Goal: Task Accomplishment & Management: Complete application form

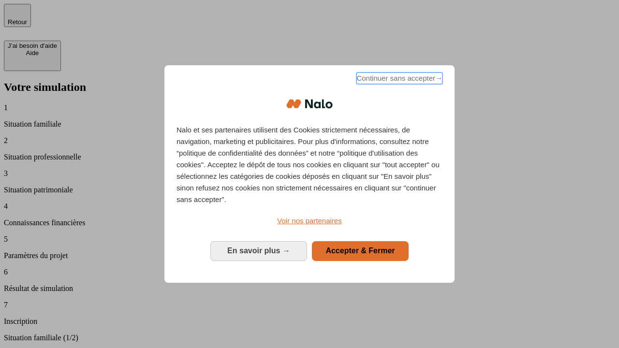
click at [399, 80] on span "Continuer sans accepter →" at bounding box center [400, 79] width 86 height 12
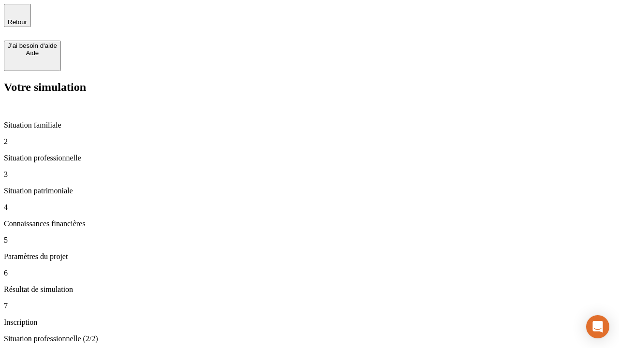
type input "30 000"
type input "0"
type input "1 000"
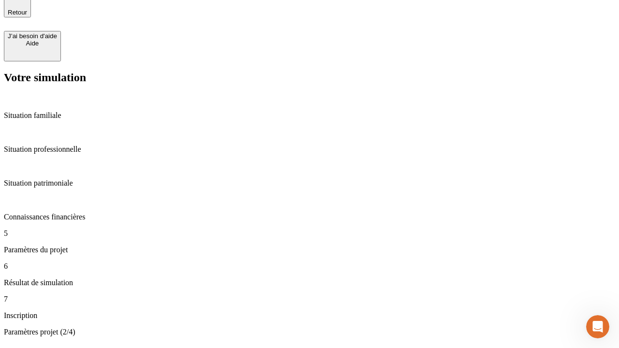
type input "40"
type input "64"
type input "200 000"
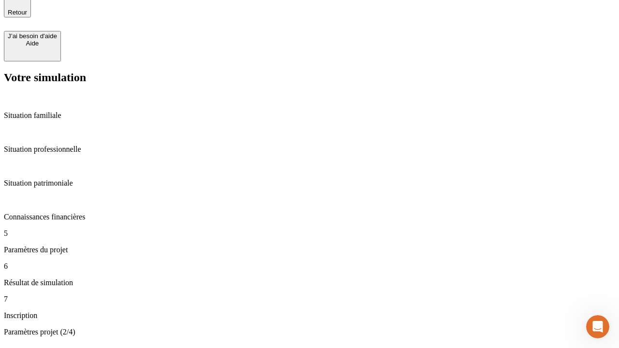
type input "640"
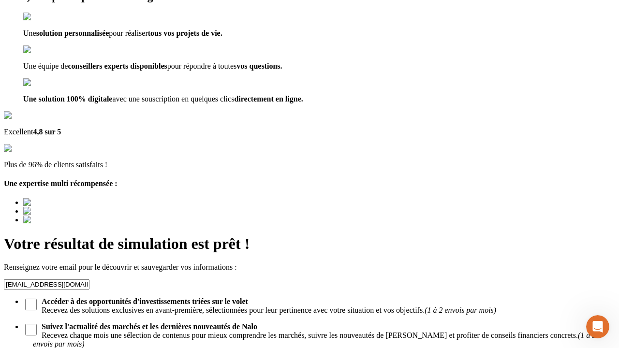
type input "[EMAIL_ADDRESS][DOMAIN_NAME]"
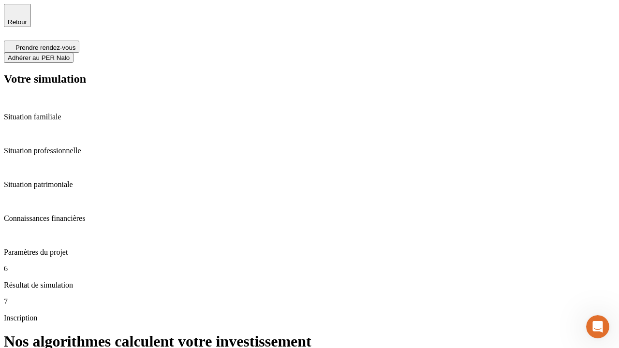
click at [70, 54] on span "Adhérer au PER Nalo" at bounding box center [39, 57] width 62 height 7
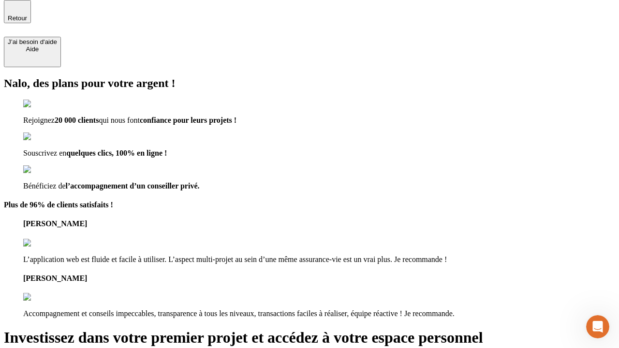
scroll to position [3, 0]
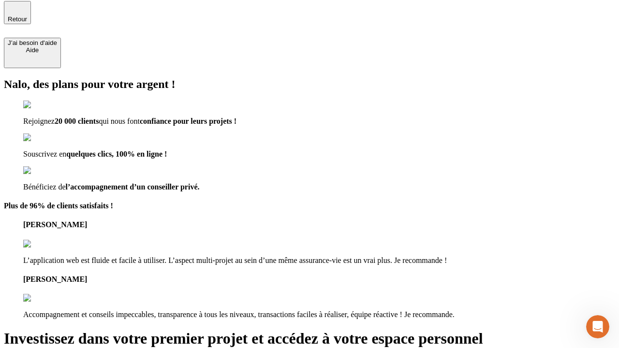
type input "[PERSON_NAME][EMAIL_ADDRESS][DOMAIN_NAME]"
